Goal: Task Accomplishment & Management: Manage account settings

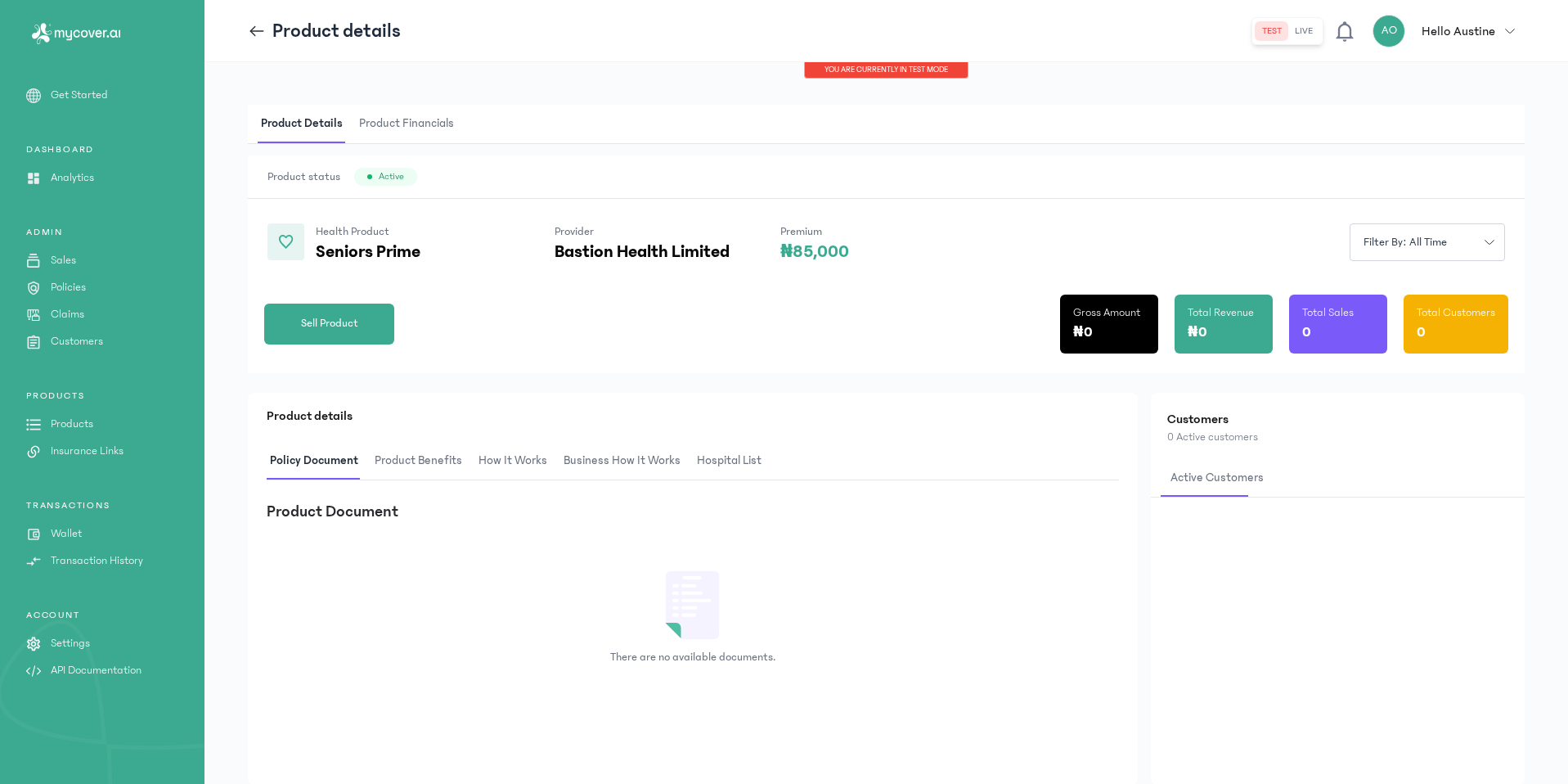
click at [1435, 21] on p "Hello Austine" at bounding box center [1459, 31] width 73 height 20
click at [1394, 175] on div "my profile" at bounding box center [1431, 167] width 188 height 37
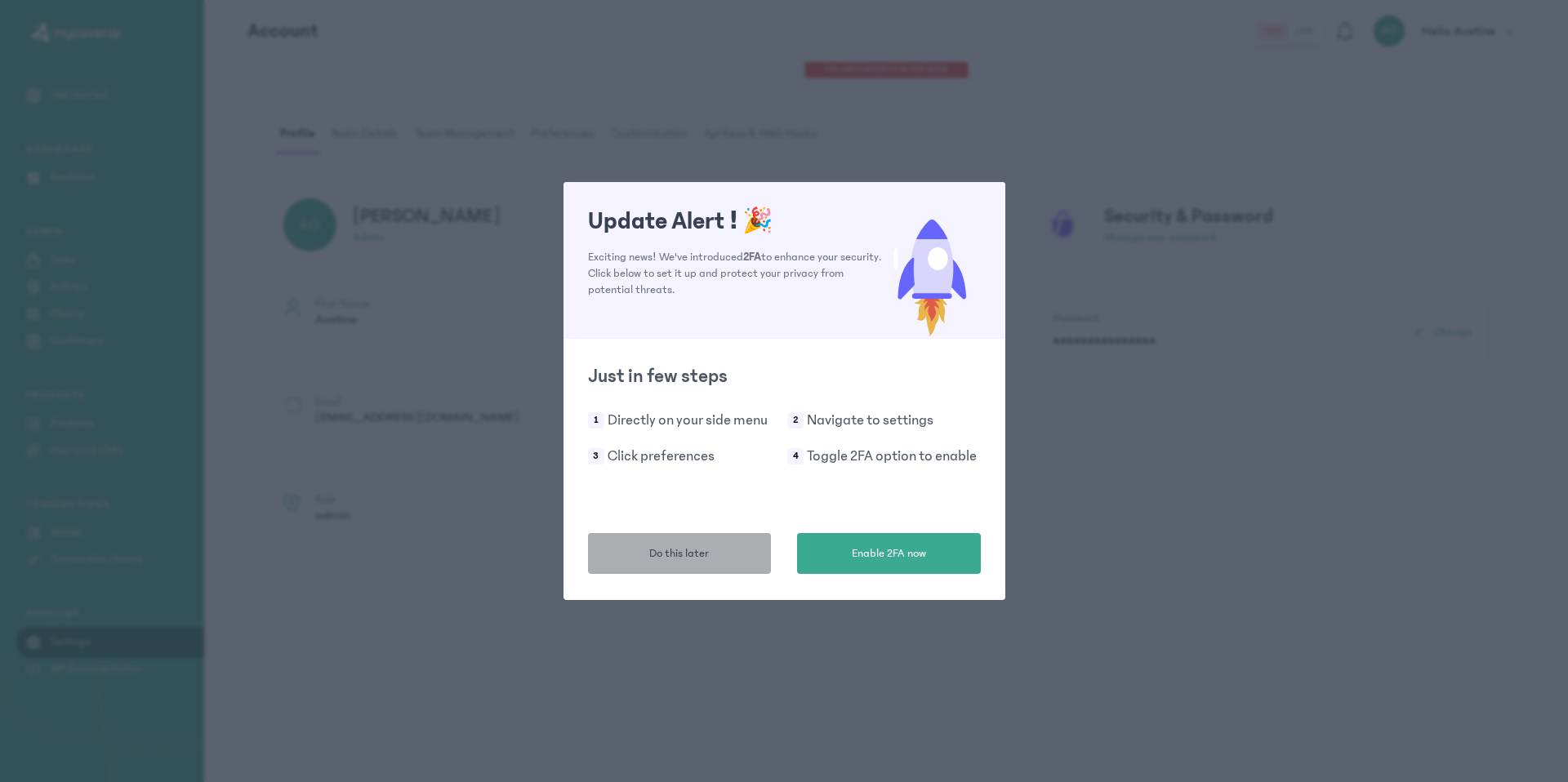
click at [627, 557] on button "Do this later" at bounding box center [680, 553] width 184 height 41
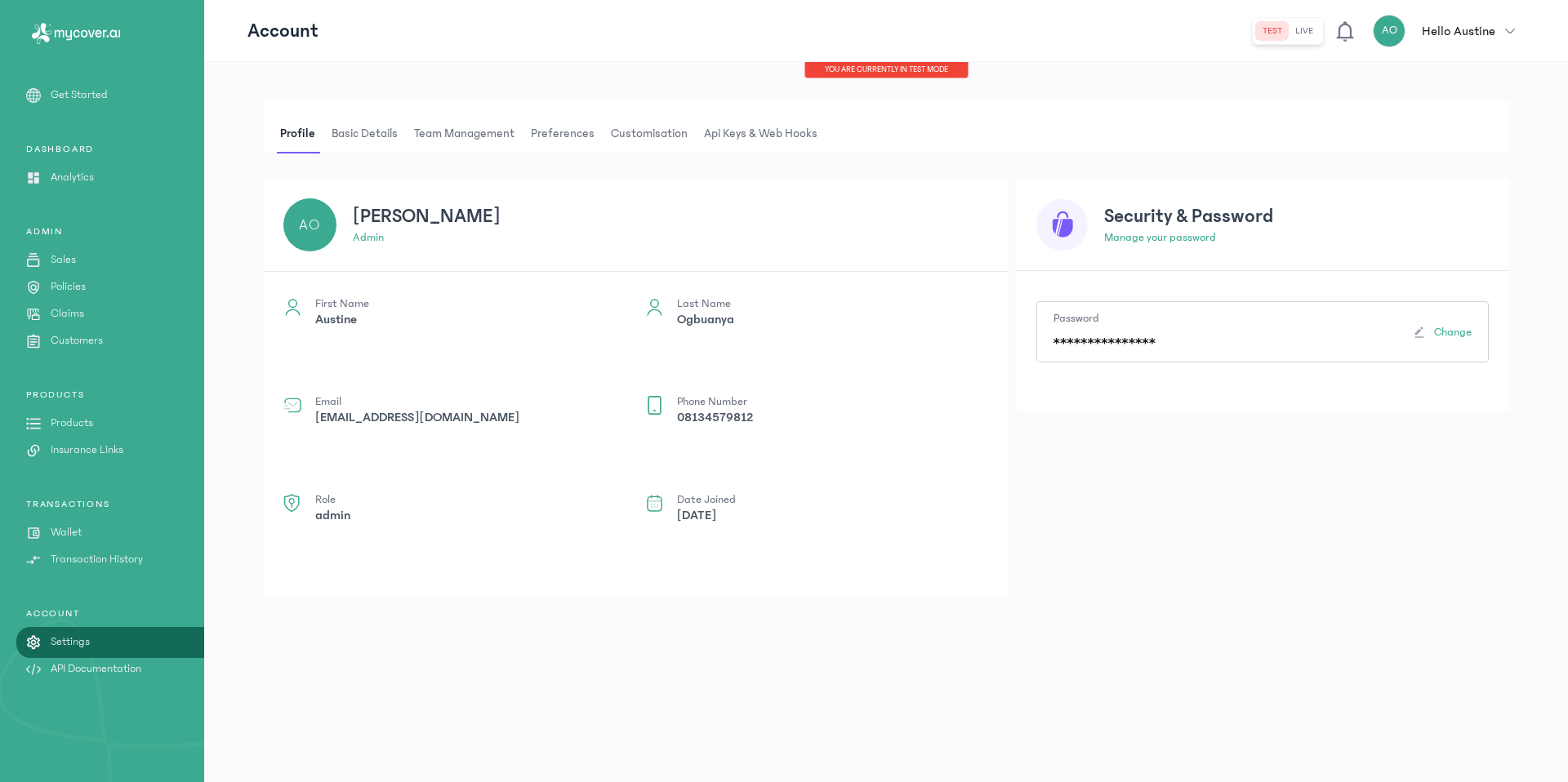
click at [792, 147] on span "Api Keys & Web hooks" at bounding box center [760, 134] width 120 height 40
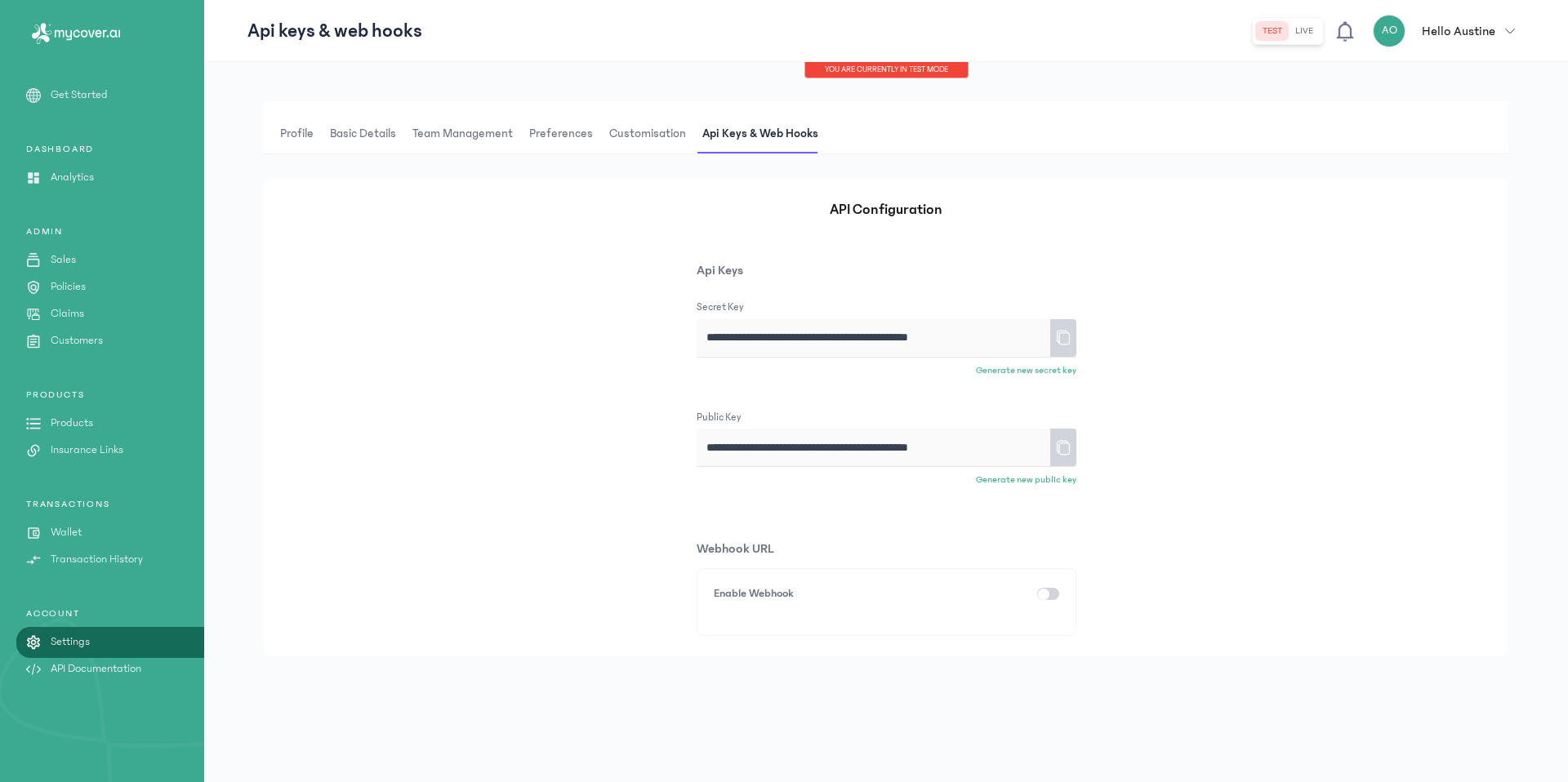
click at [1062, 339] on icon at bounding box center [1063, 338] width 16 height 29
